Goal: Task Accomplishment & Management: Use online tool/utility

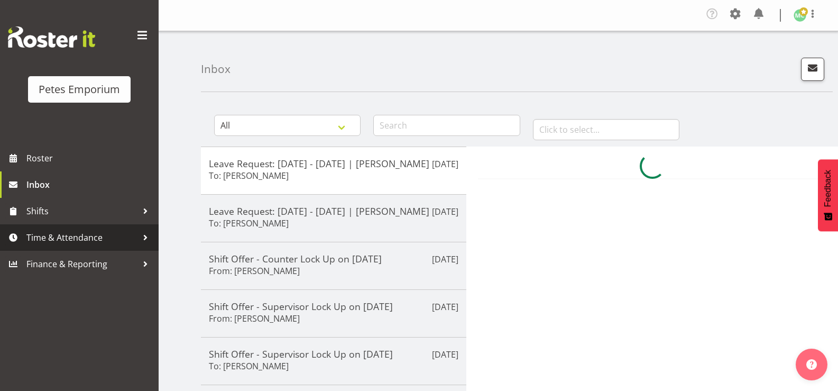
click at [77, 237] on span "Time & Attendance" at bounding box center [81, 237] width 111 height 16
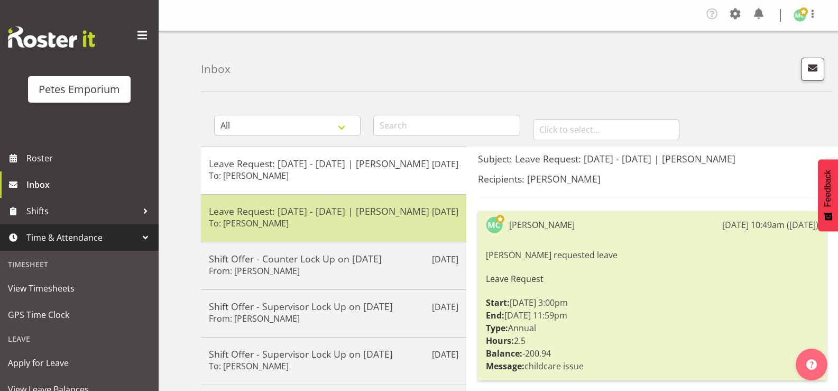
click at [266, 228] on h6 "To: Jodine Bunn" at bounding box center [249, 223] width 80 height 11
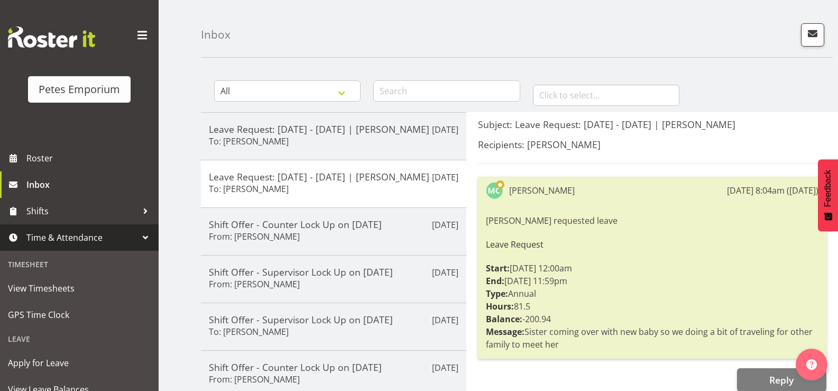
scroll to position [53, 0]
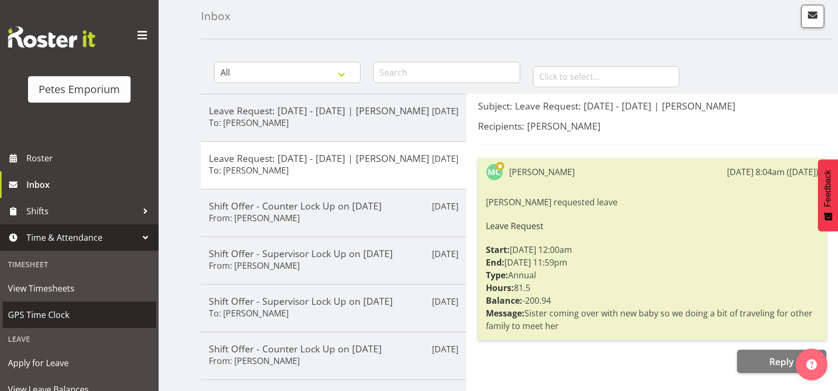
click at [73, 311] on span "GPS Time Clock" at bounding box center [79, 315] width 143 height 16
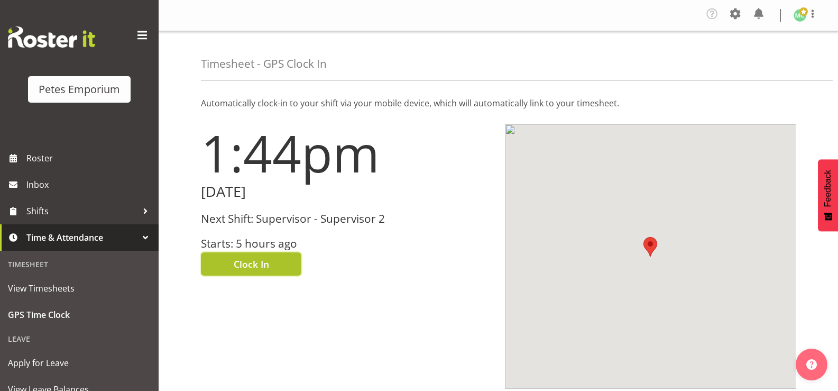
click at [230, 263] on button "Clock In" at bounding box center [251, 263] width 100 height 23
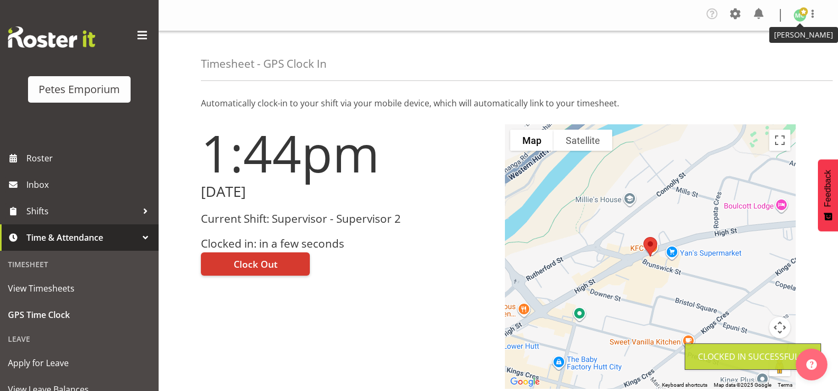
click at [803, 16] on img at bounding box center [799, 15] width 13 height 13
click at [790, 55] on link "Log Out" at bounding box center [767, 58] width 101 height 19
